Goal: Information Seeking & Learning: Learn about a topic

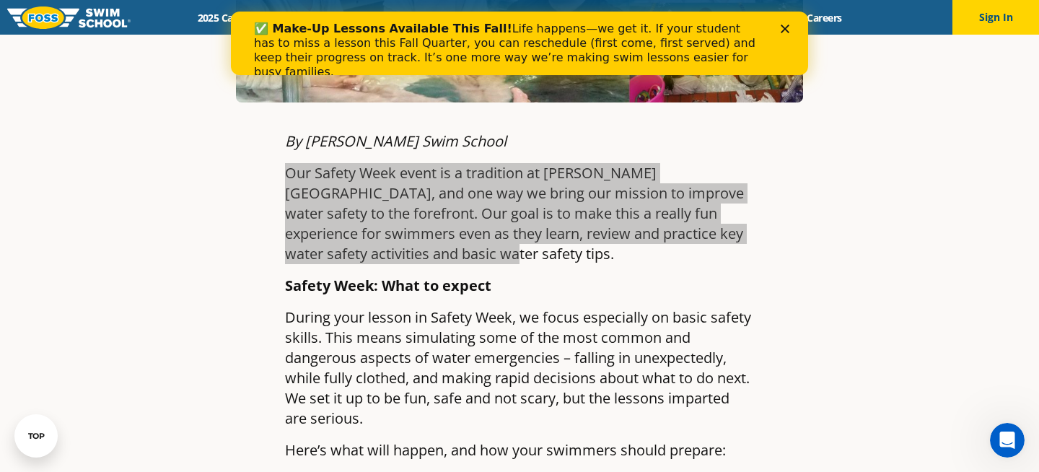
drag, startPoint x: 392, startPoint y: 212, endPoint x: 288, endPoint y: 138, distance: 127.8
click at [288, 163] on p "Our Safety Week event is a tradition at [PERSON_NAME][GEOGRAPHIC_DATA], and one…" at bounding box center [519, 213] width 469 height 101
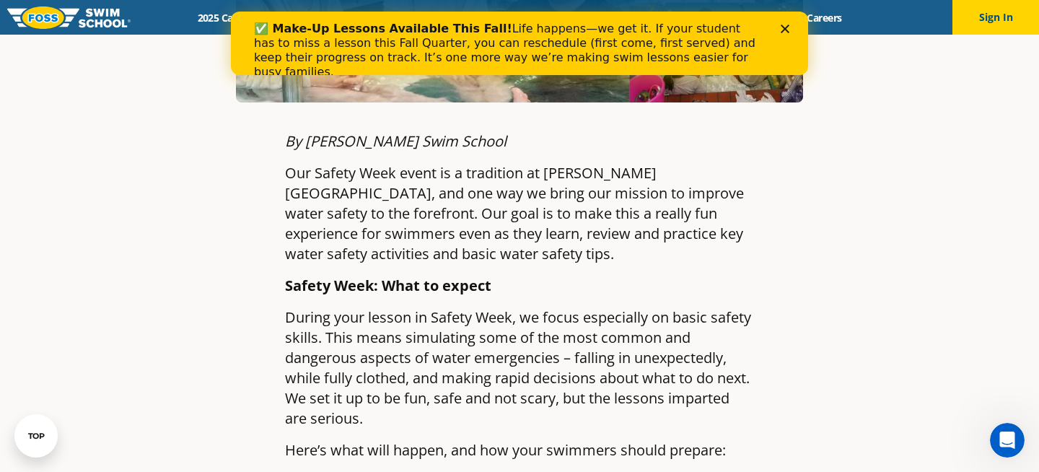
click at [293, 163] on p "Our Safety Week event is a tradition at [PERSON_NAME][GEOGRAPHIC_DATA], and one…" at bounding box center [519, 213] width 469 height 101
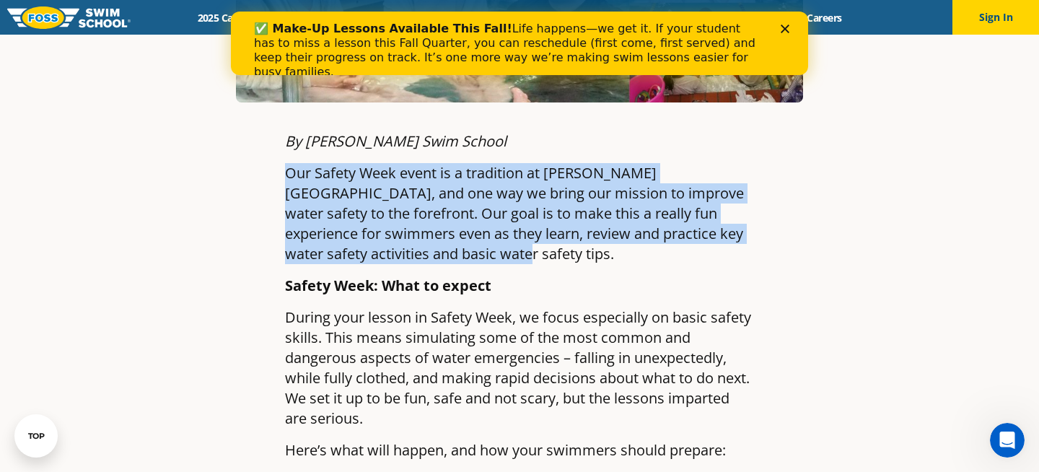
drag, startPoint x: 280, startPoint y: 126, endPoint x: 407, endPoint y: 208, distance: 151.0
copy p "Our Safety Week event is a tradition at [PERSON_NAME][GEOGRAPHIC_DATA], and one…"
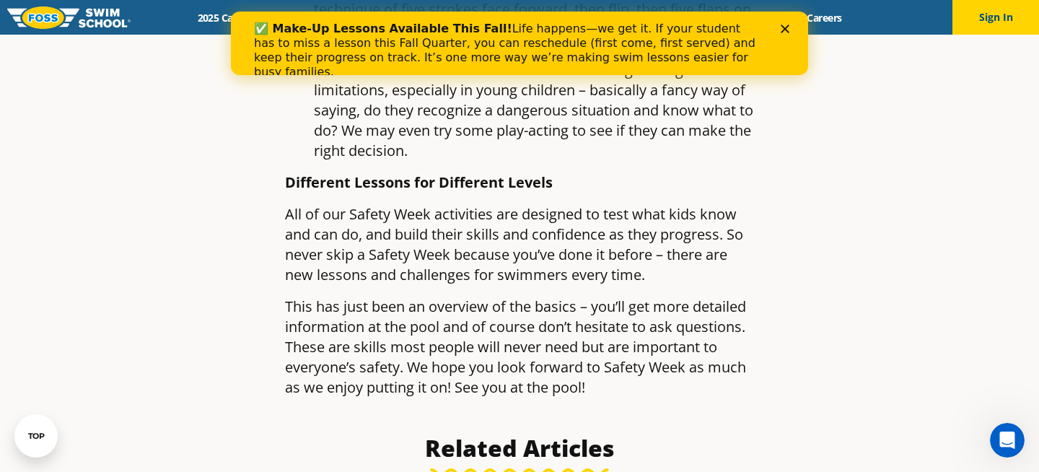
scroll to position [1830, 0]
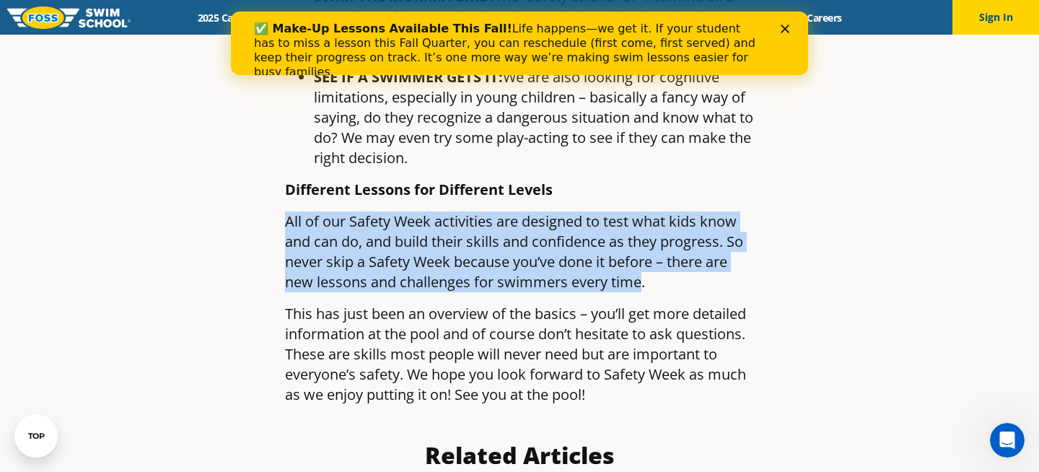
drag, startPoint x: 642, startPoint y: 219, endPoint x: 284, endPoint y: 161, distance: 362.8
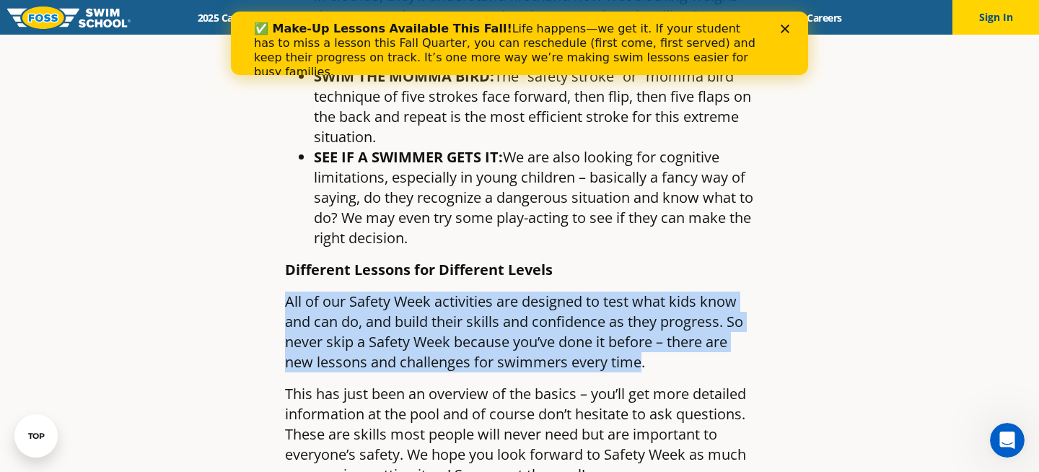
scroll to position [1800, 0]
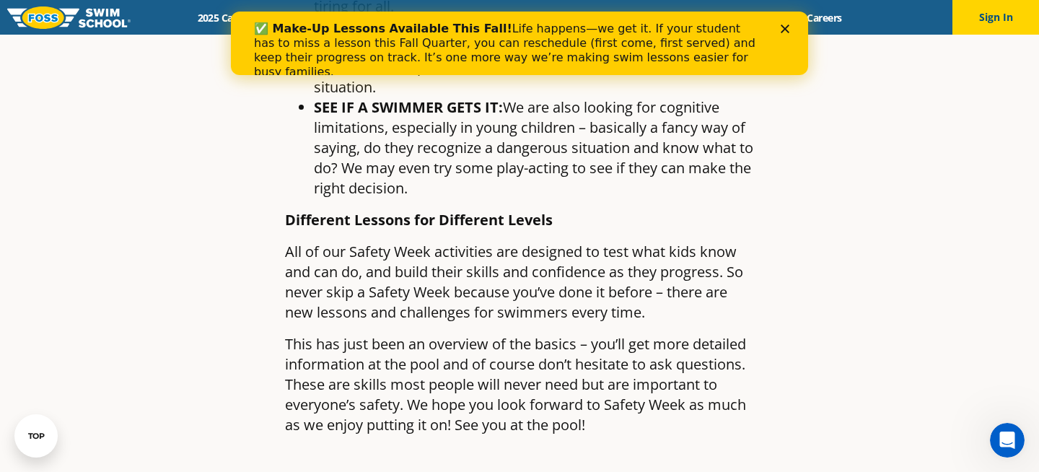
click at [725, 242] on p "All of our Safety Week activities are designed to test what kids know and can d…" at bounding box center [519, 282] width 469 height 81
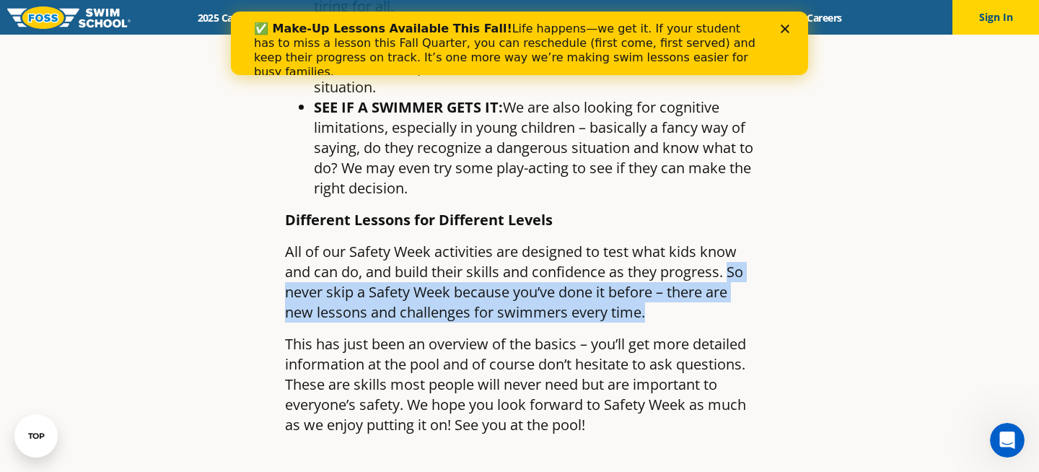
drag, startPoint x: 732, startPoint y: 206, endPoint x: 746, endPoint y: 243, distance: 40.2
click at [746, 243] on p "All of our Safety Week activities are designed to test what kids know and can d…" at bounding box center [519, 282] width 469 height 81
copy p "So never skip a Safety Week because you’ve done it before – there are new lesso…"
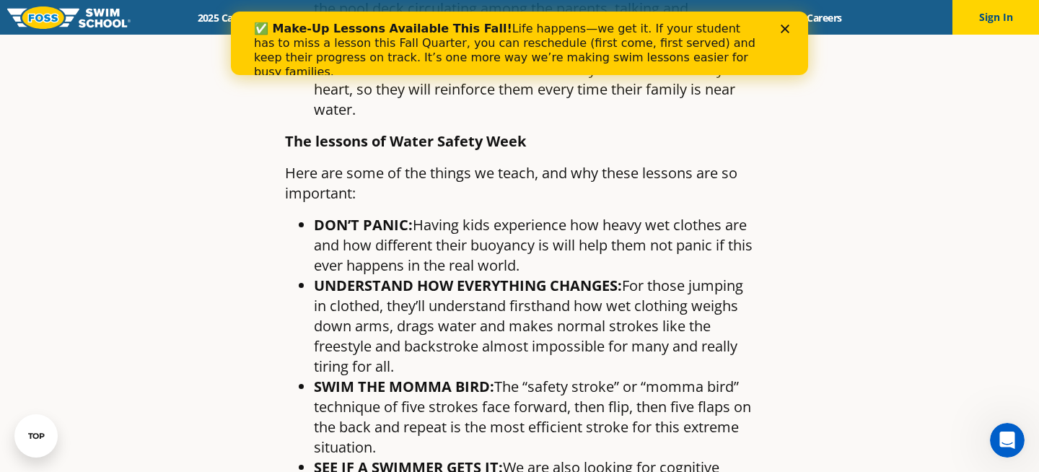
scroll to position [1294, 0]
